Goal: Task Accomplishment & Management: Use online tool/utility

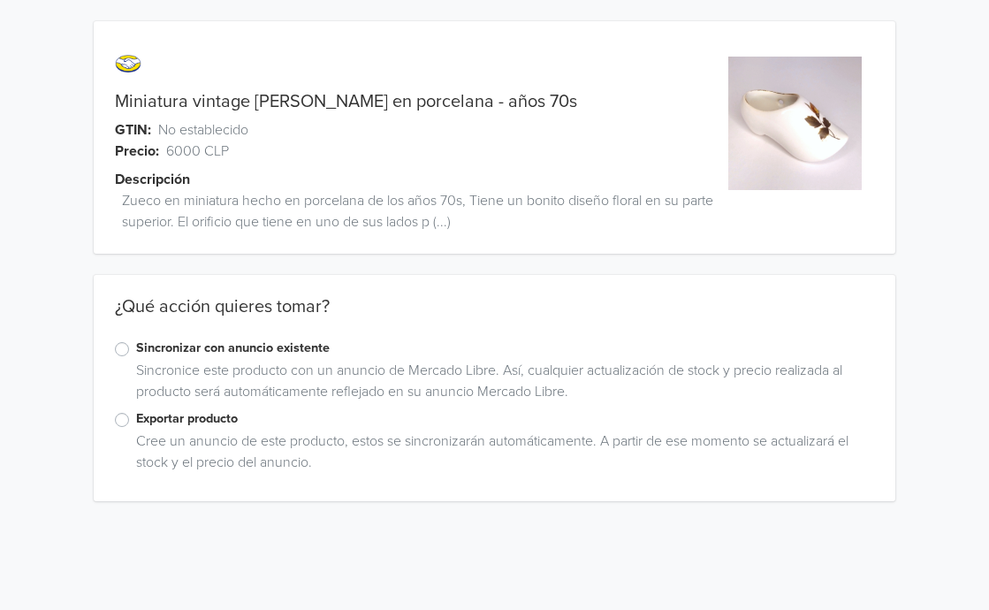
click at [136, 425] on label "Exportar producto" at bounding box center [505, 418] width 739 height 19
click at [0, 0] on input "Exportar producto" at bounding box center [0, 0] width 0 height 0
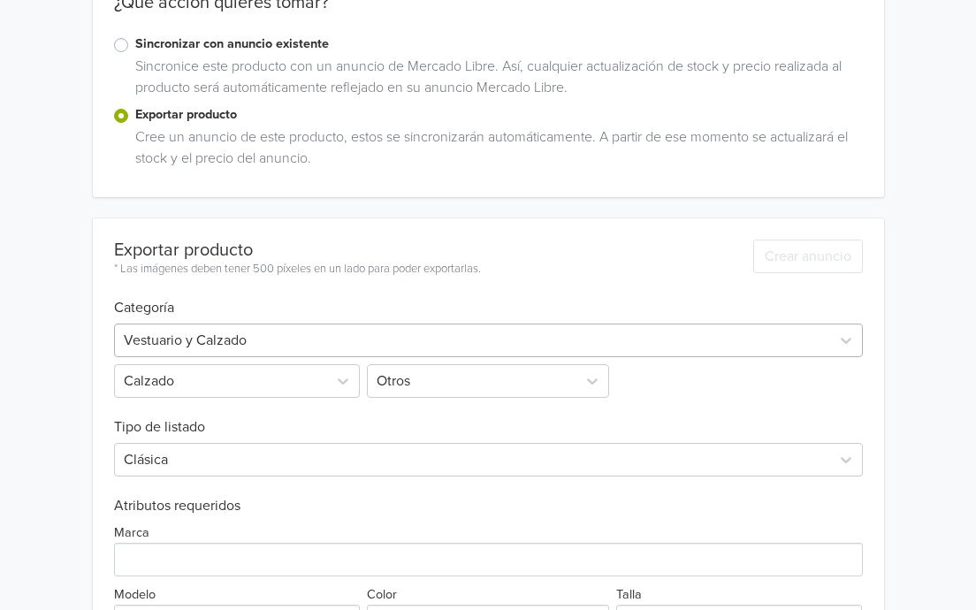
click at [437, 357] on div "Vestuario y Calzado" at bounding box center [488, 341] width 749 height 34
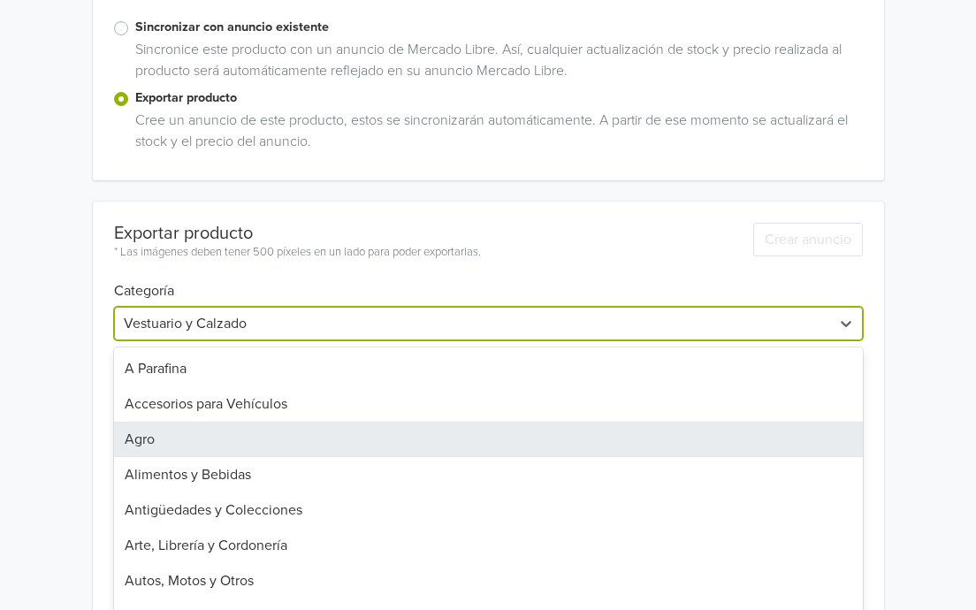
scroll to position [331, 0]
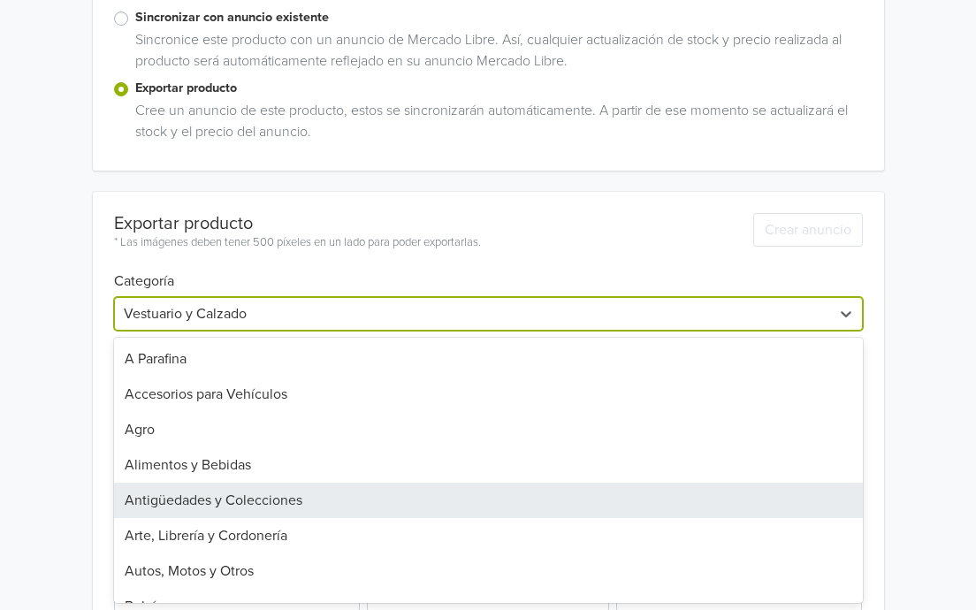
click at [252, 501] on div "Antigüedades y Colecciones" at bounding box center [488, 500] width 749 height 35
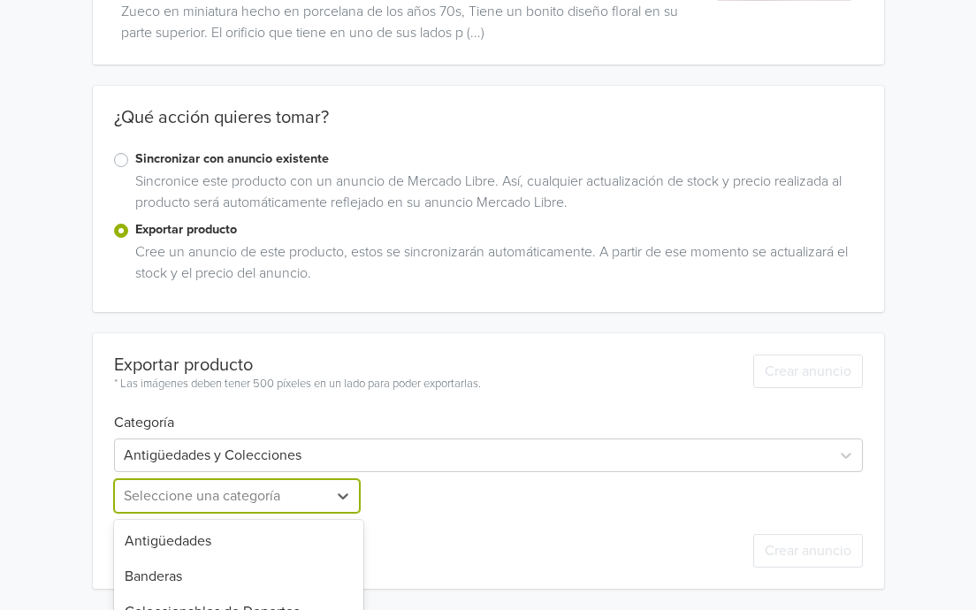
scroll to position [364, 0]
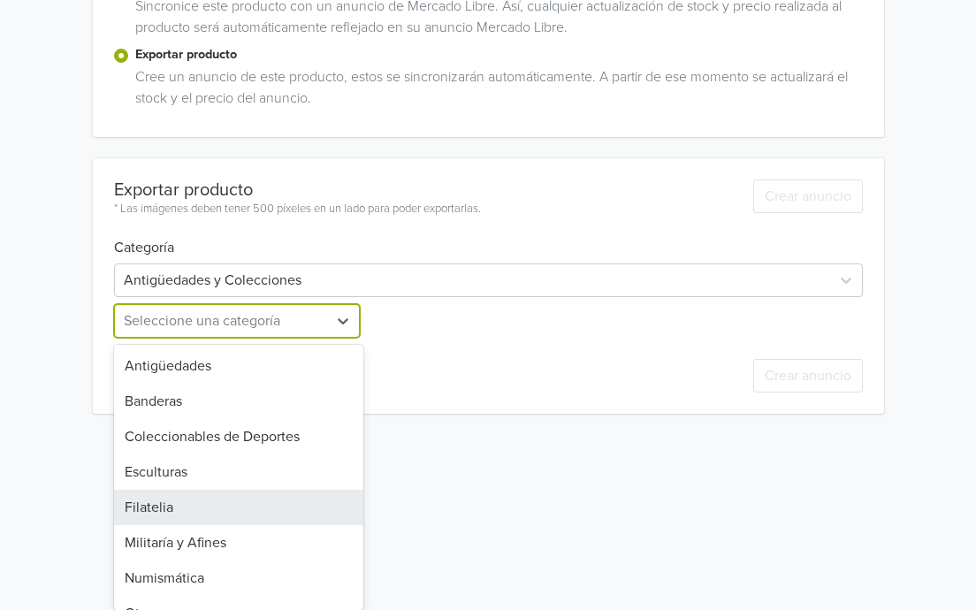
click at [269, 338] on div "9 results available. Use Up and Down to choose options, press Enter to select t…" at bounding box center [238, 321] width 249 height 34
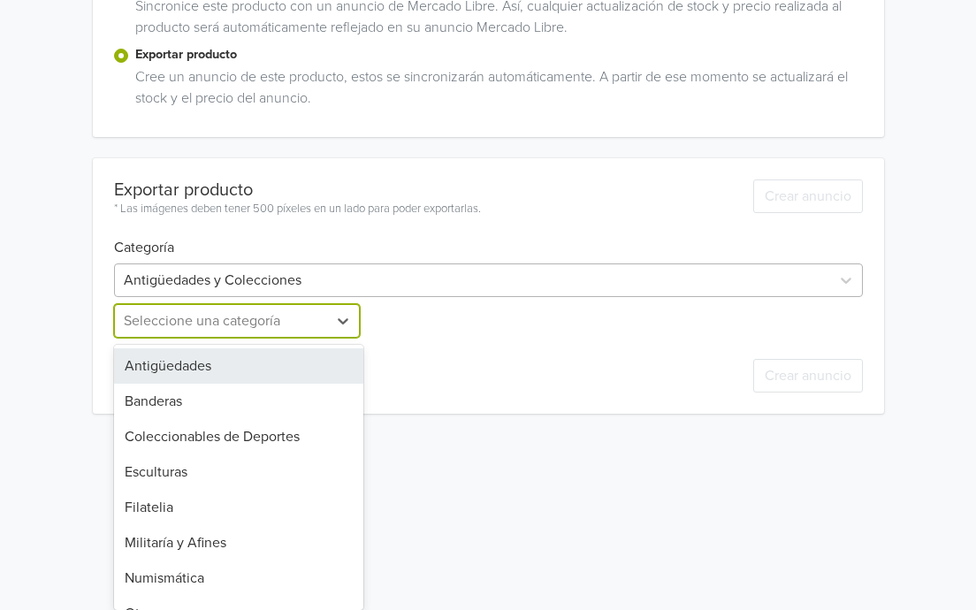
click at [401, 276] on div "Exportar producto * Las imágenes deben tener 500 píxeles en un lado para poder …" at bounding box center [488, 285] width 749 height 255
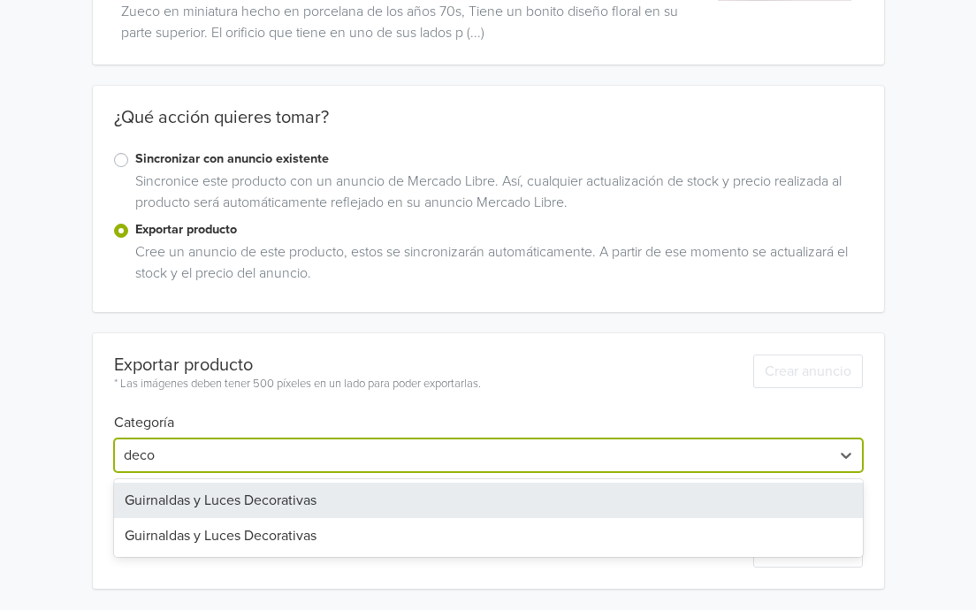
scroll to position [189, 0]
type input "decora"
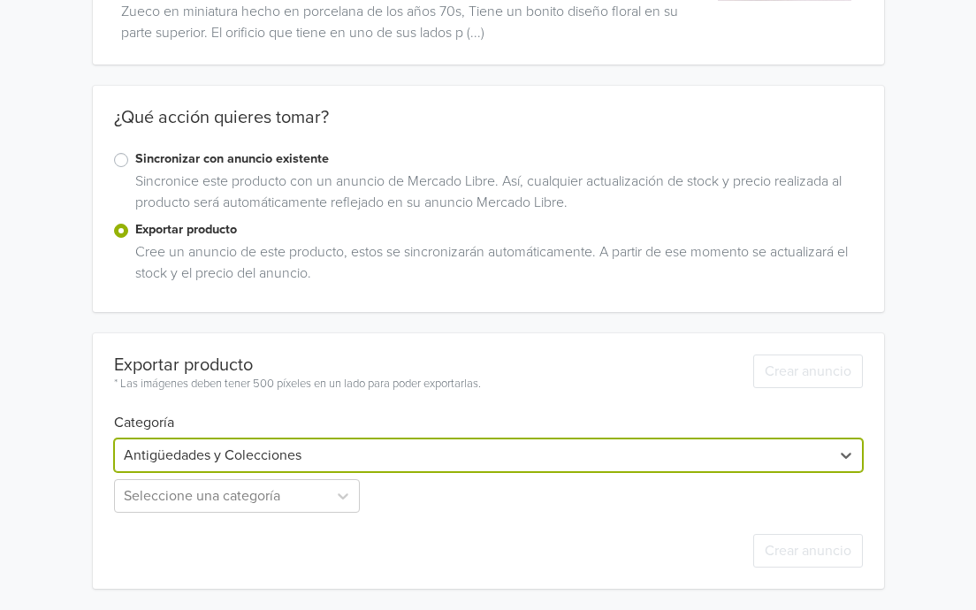
drag, startPoint x: 212, startPoint y: 454, endPoint x: 152, endPoint y: 445, distance: 60.8
click at [152, 445] on div at bounding box center [472, 455] width 697 height 25
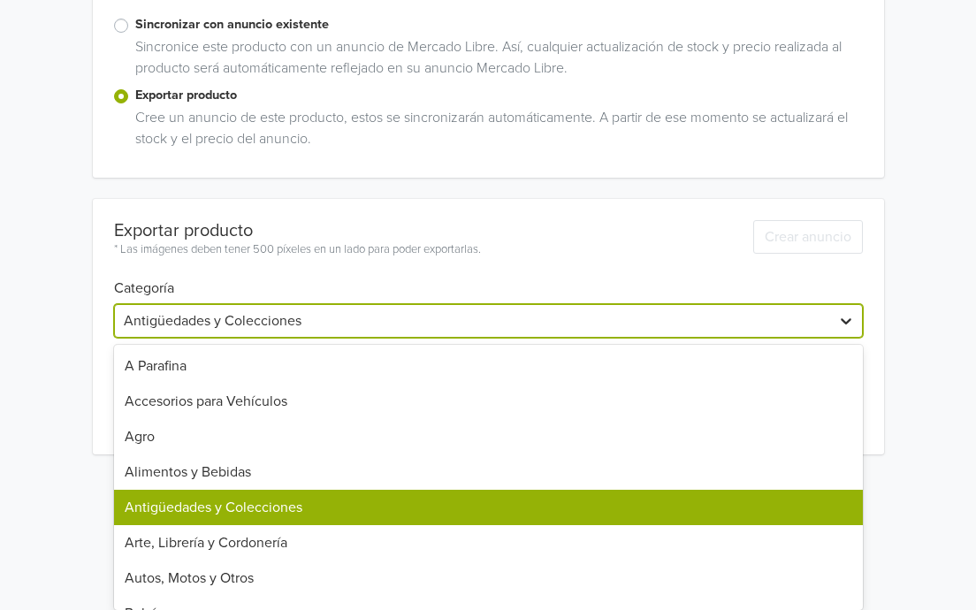
click at [856, 338] on div "45 results available. Use Up and Down to choose options, press Enter to select …" at bounding box center [488, 321] width 749 height 34
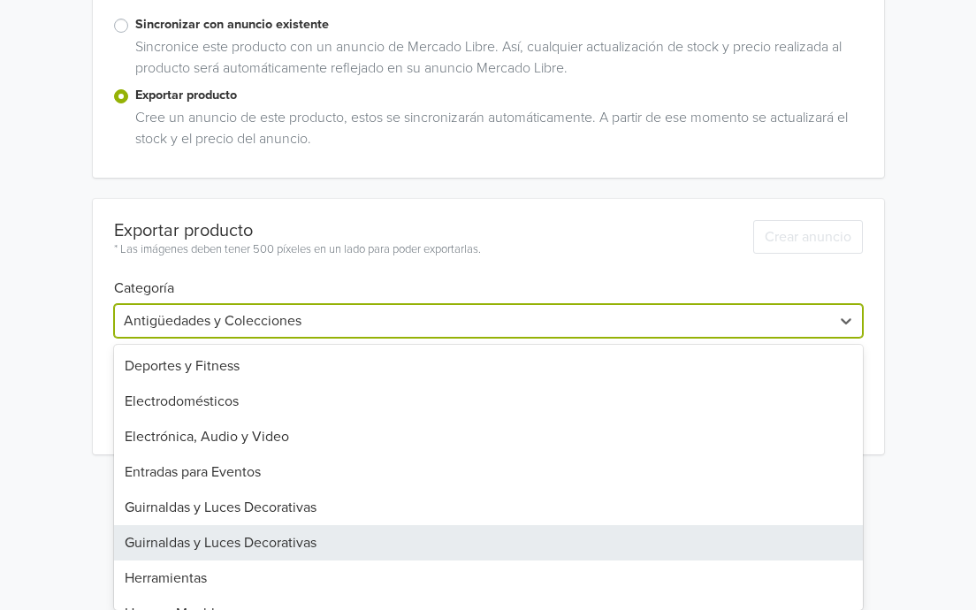
scroll to position [742, 0]
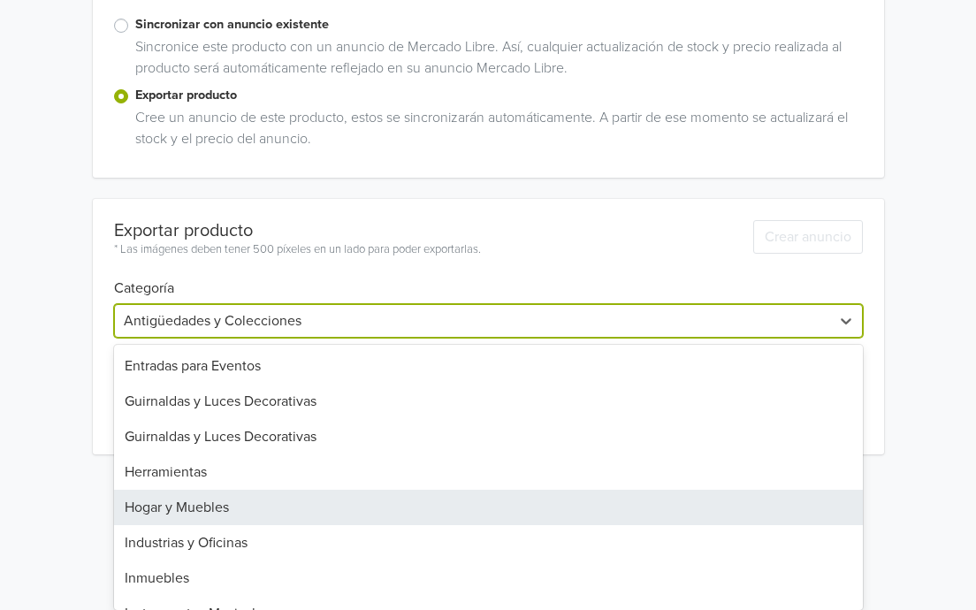
click at [223, 508] on div "Hogar y Muebles" at bounding box center [488, 507] width 749 height 35
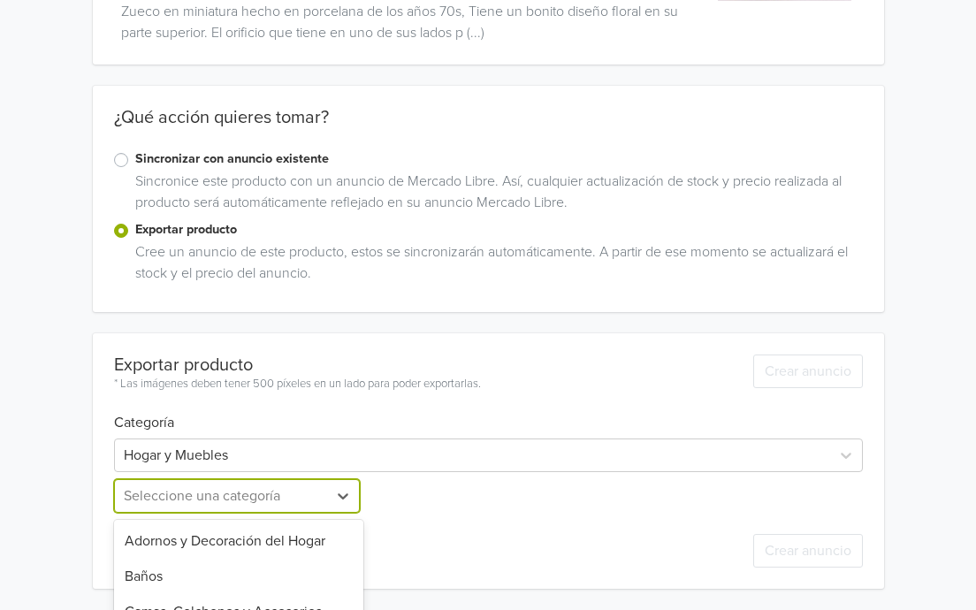
scroll to position [364, 0]
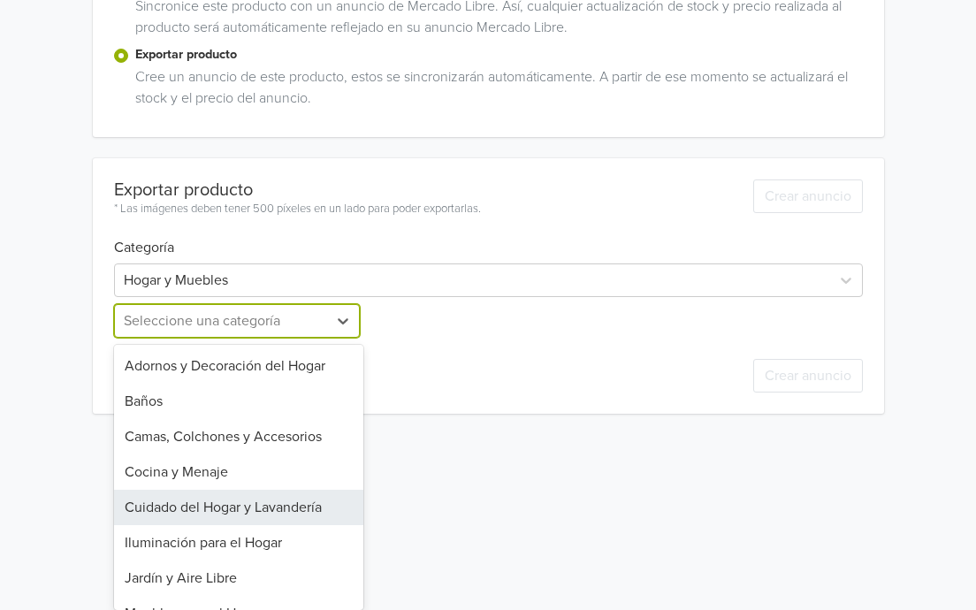
click at [295, 338] on div "12 results available. Use Up and Down to choose options, press Enter to select …" at bounding box center [238, 321] width 249 height 34
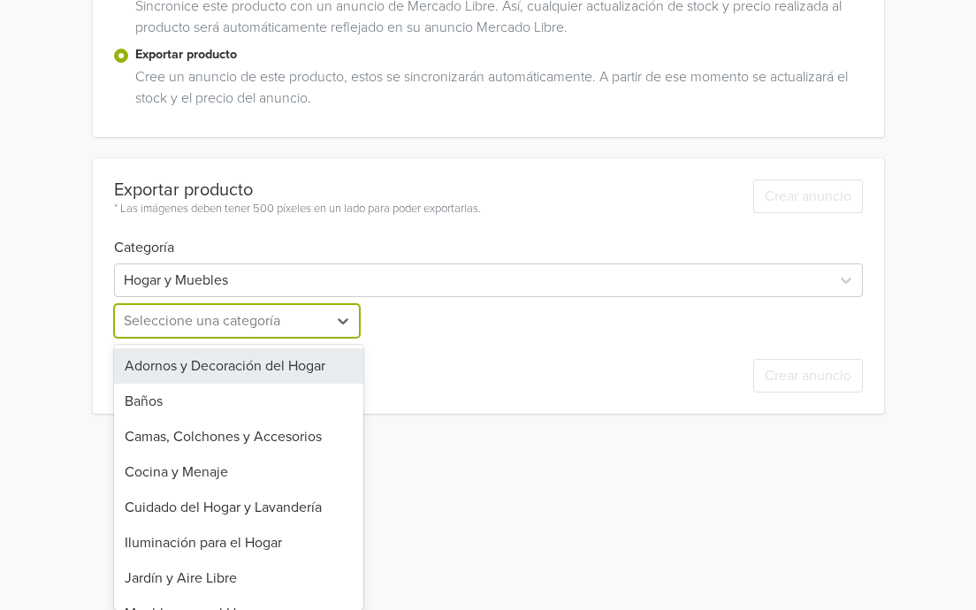
click at [293, 368] on div "Adornos y Decoración del Hogar" at bounding box center [238, 365] width 249 height 35
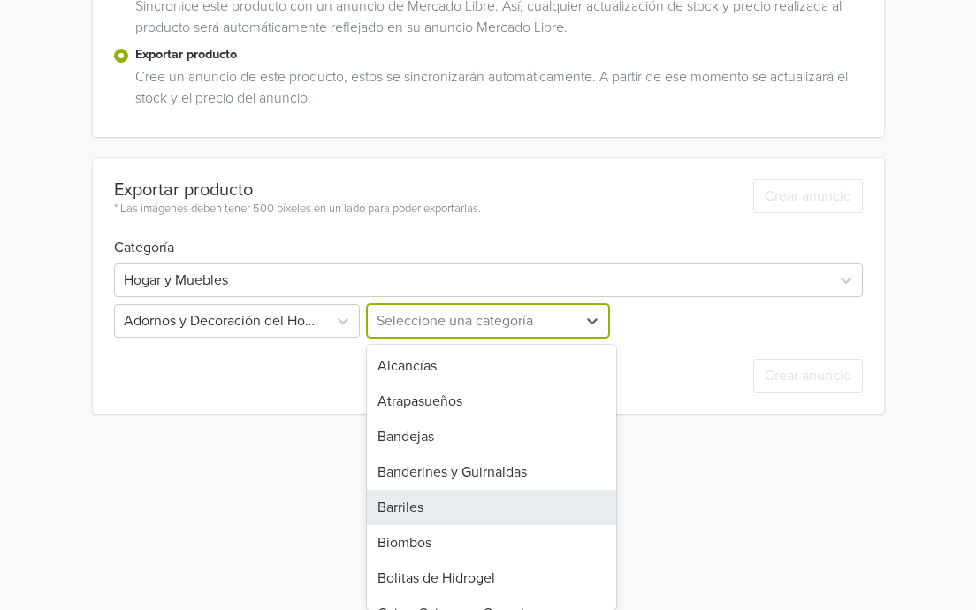
click at [572, 338] on div "29 results available. Use Up and Down to choose options, press Enter to select …" at bounding box center [487, 321] width 249 height 34
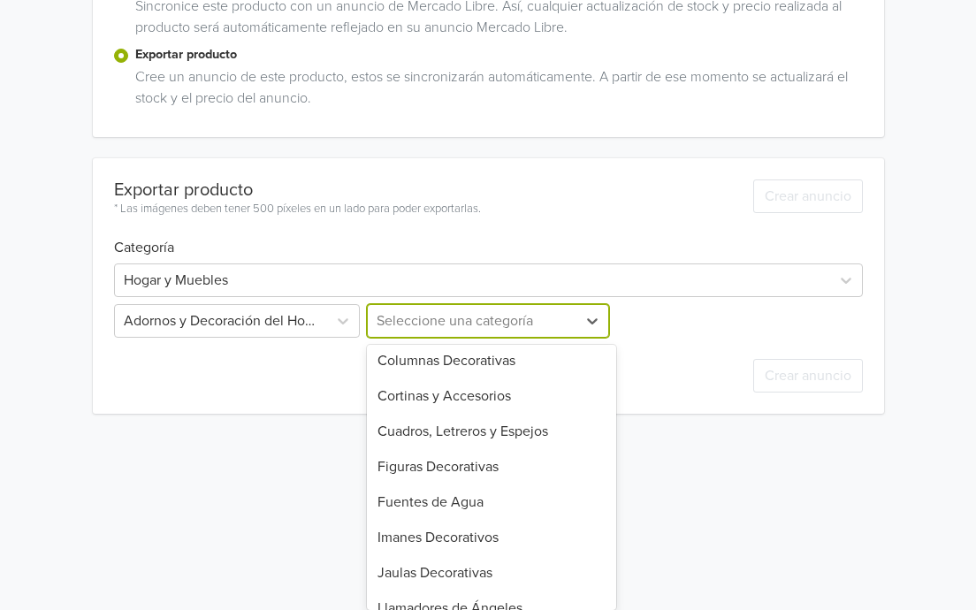
scroll to position [375, 0]
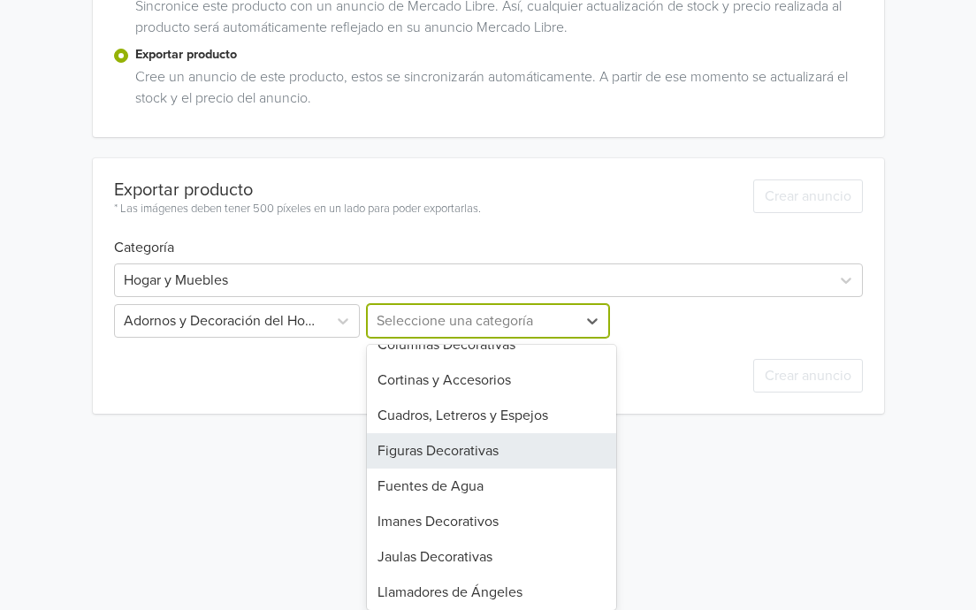
click at [509, 461] on div "Figuras Decorativas" at bounding box center [491, 450] width 249 height 35
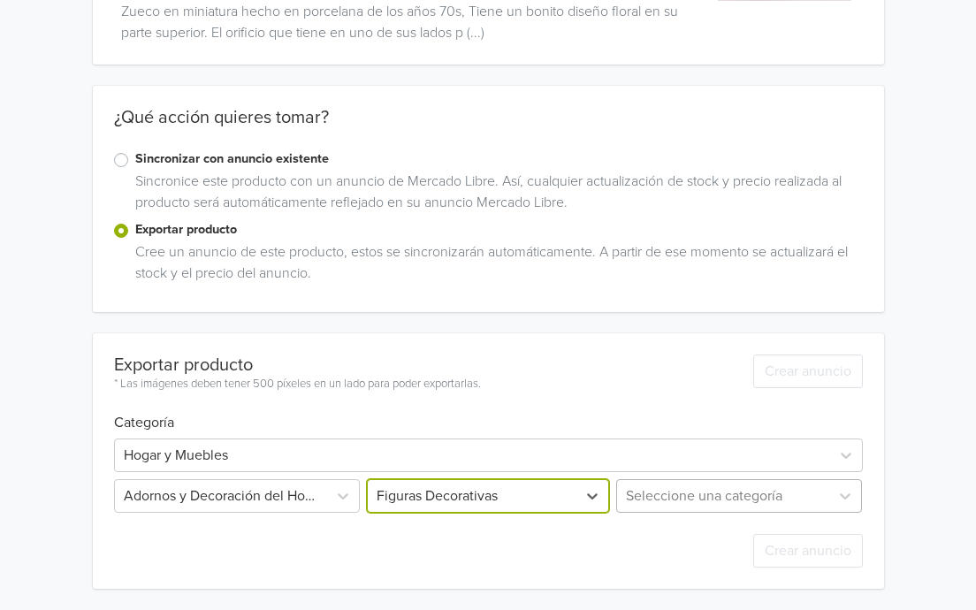
scroll to position [364, 0]
click at [803, 505] on div "Seleccione una categoría" at bounding box center [737, 496] width 249 height 34
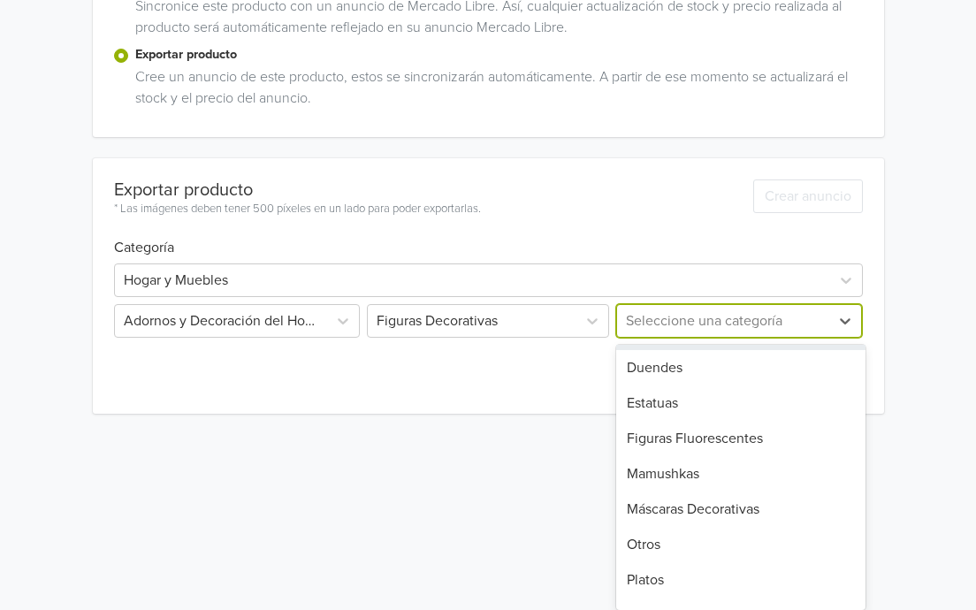
scroll to position [95, 0]
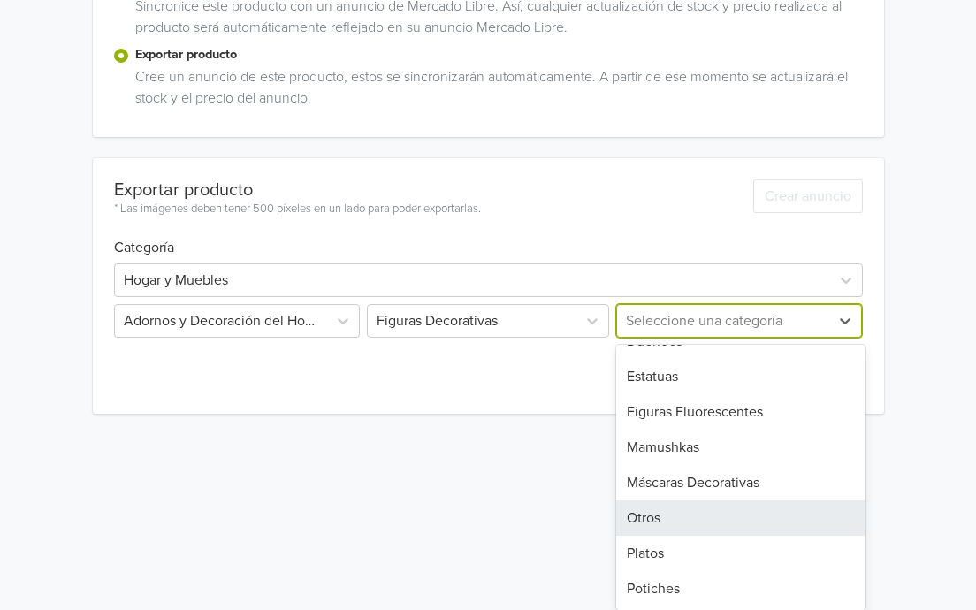
click at [691, 517] on div "Otros" at bounding box center [740, 517] width 249 height 35
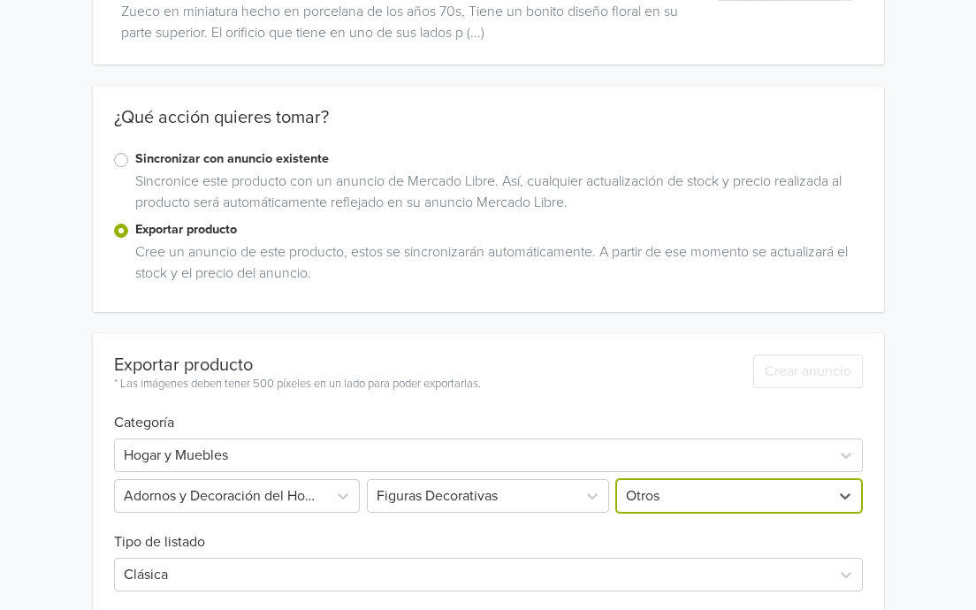
scroll to position [364, 0]
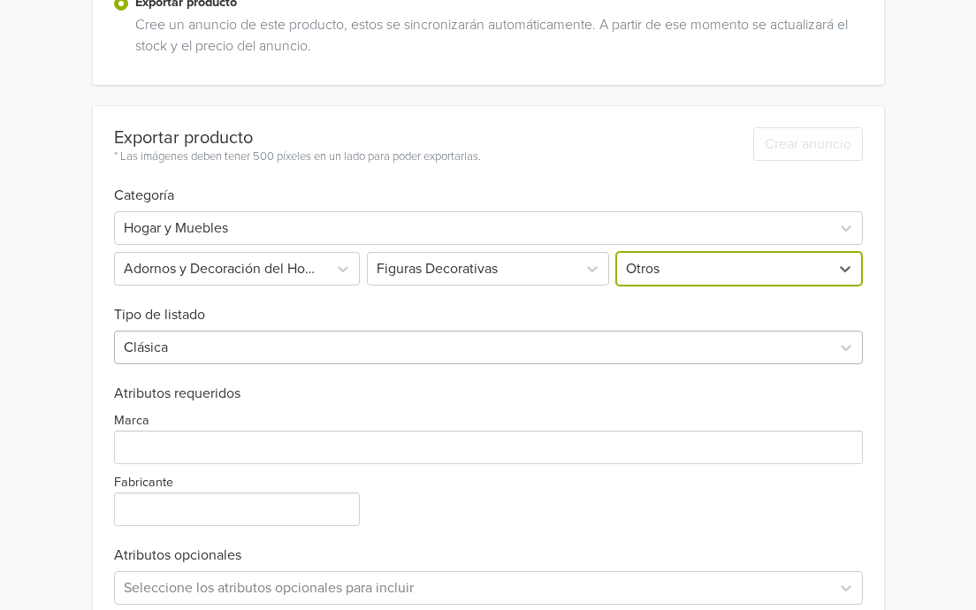
click at [281, 364] on div "Clásica" at bounding box center [488, 348] width 749 height 34
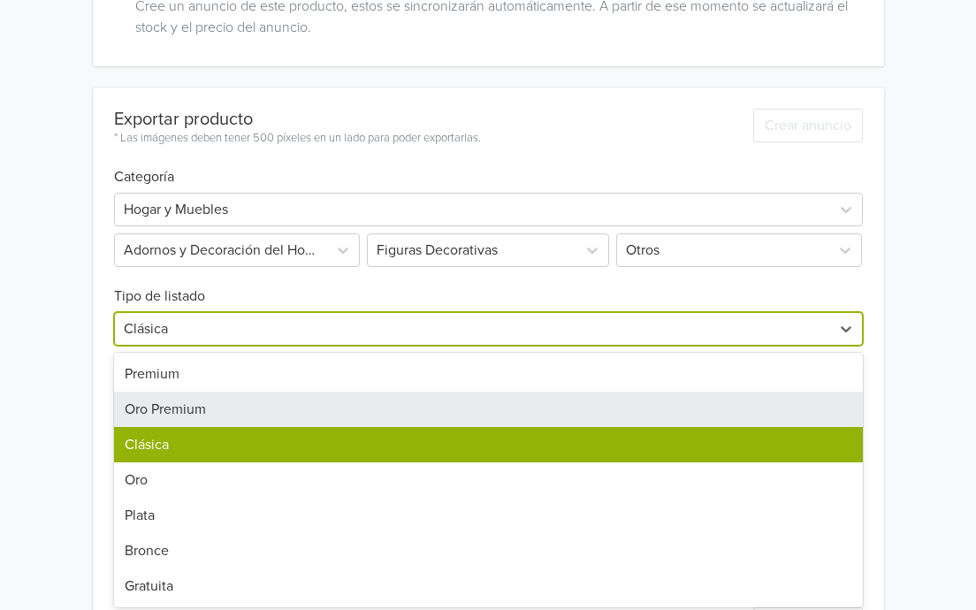
scroll to position [439, 0]
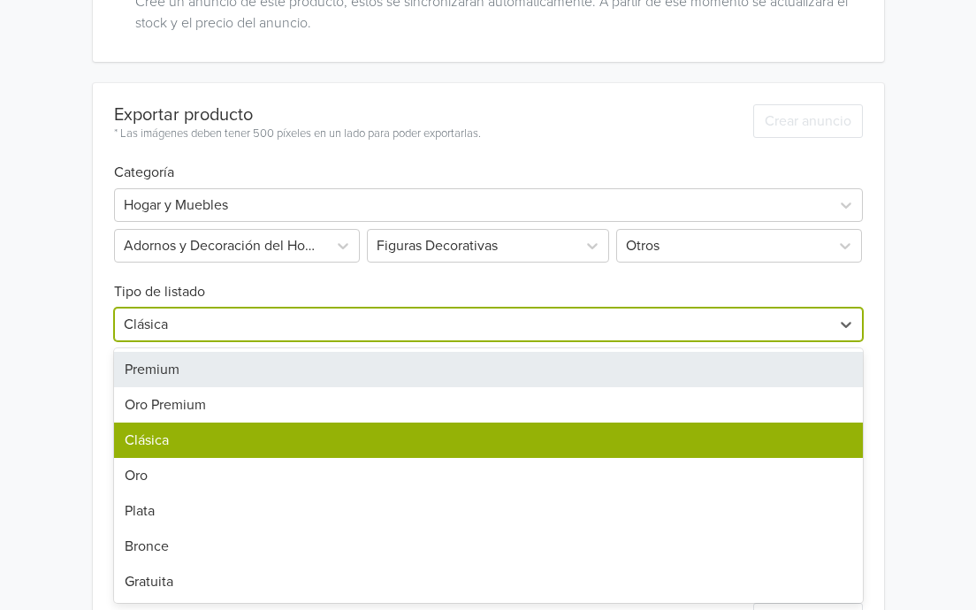
click at [235, 365] on div "Premium" at bounding box center [488, 369] width 749 height 35
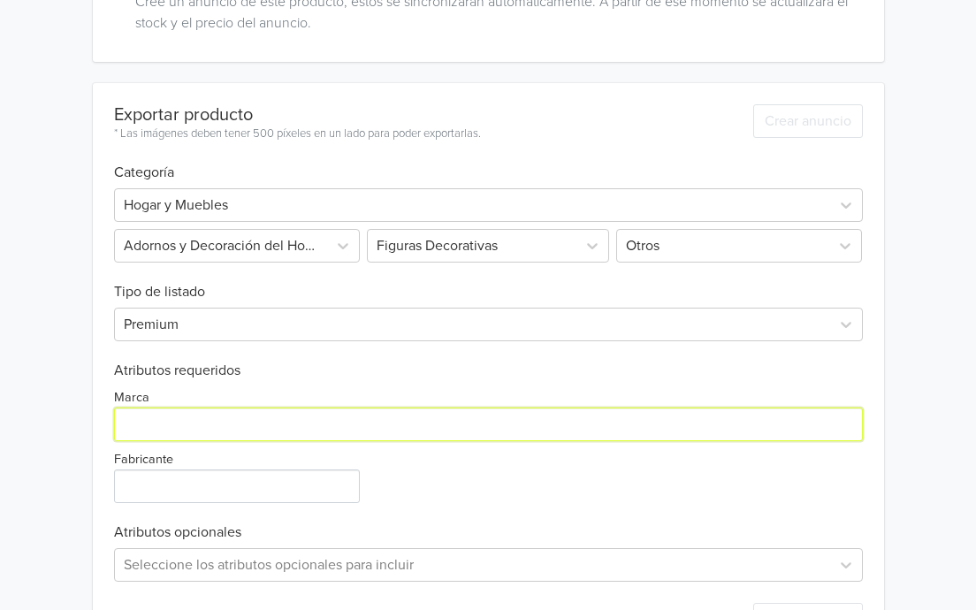
click at [210, 422] on input "Marca" at bounding box center [488, 424] width 749 height 34
type input "Genérico"
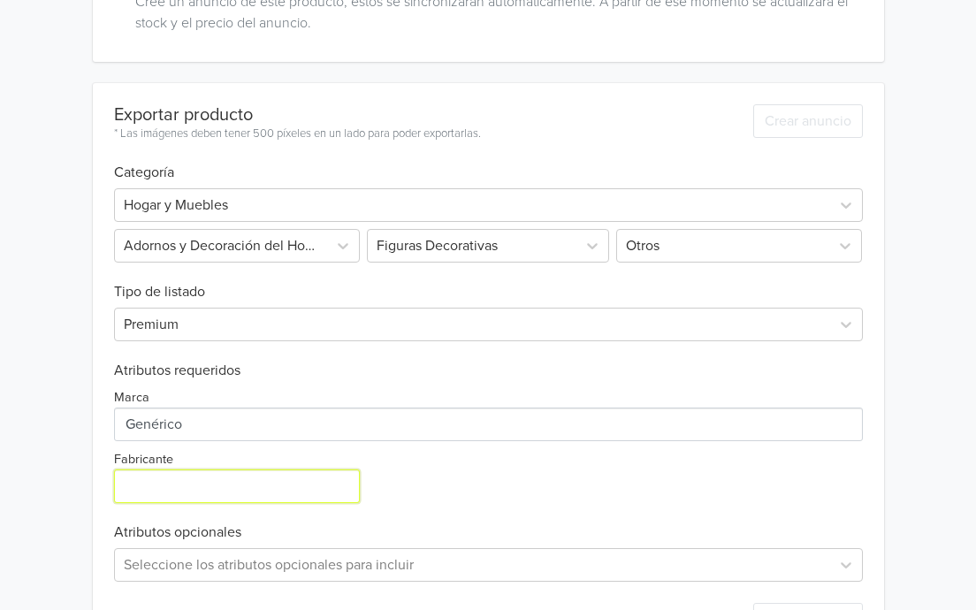
click at [232, 494] on input "Fabricante" at bounding box center [237, 486] width 246 height 34
type input "Genérico"
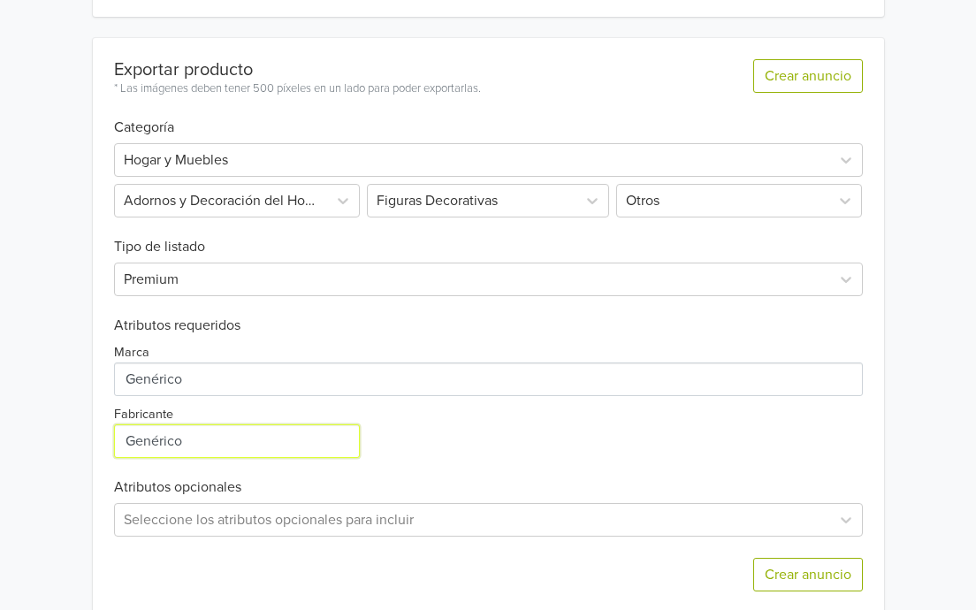
scroll to position [508, 0]
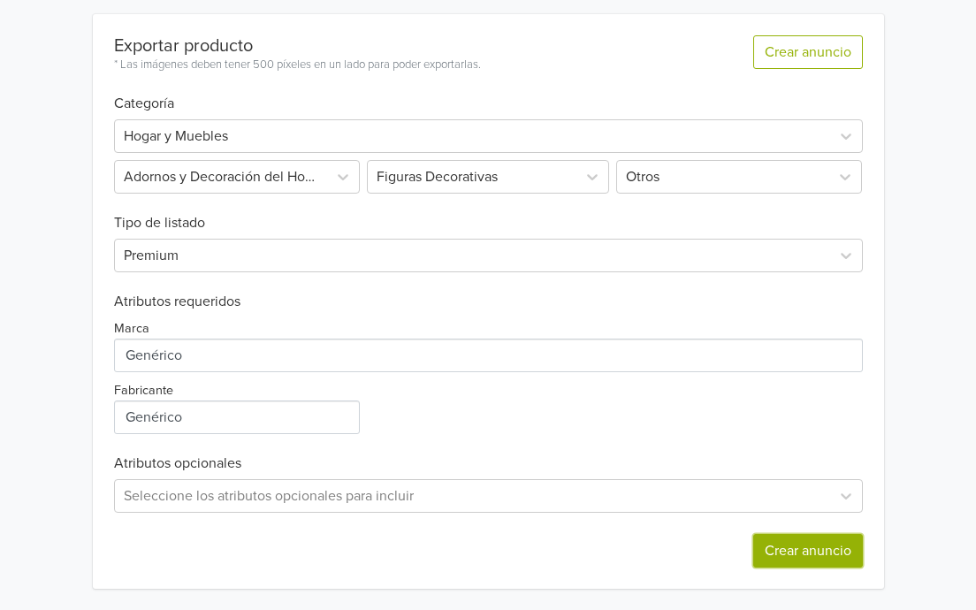
click at [796, 553] on button "Crear anuncio" at bounding box center [808, 551] width 110 height 34
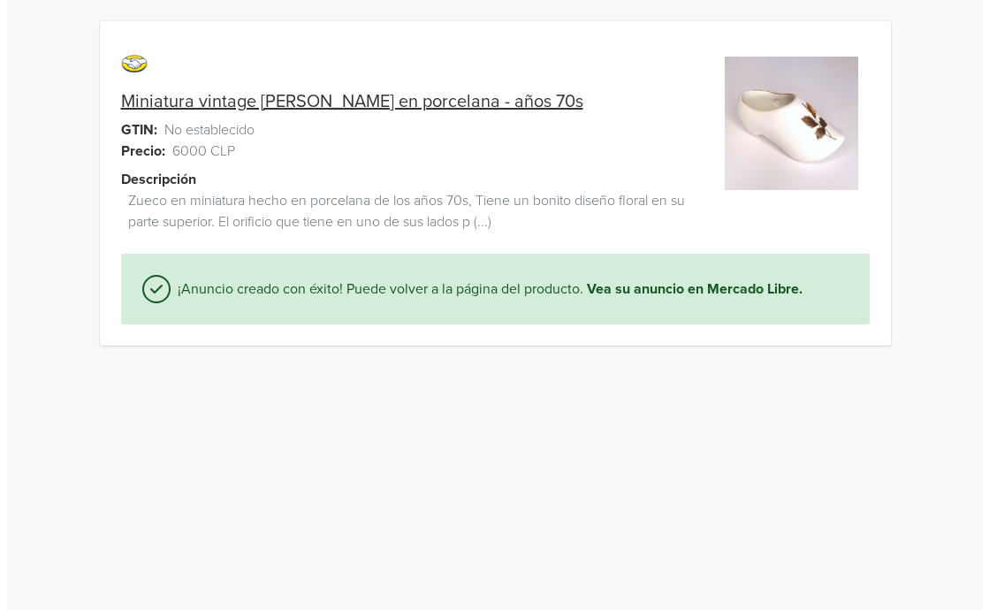
scroll to position [0, 0]
